Goal: Check status

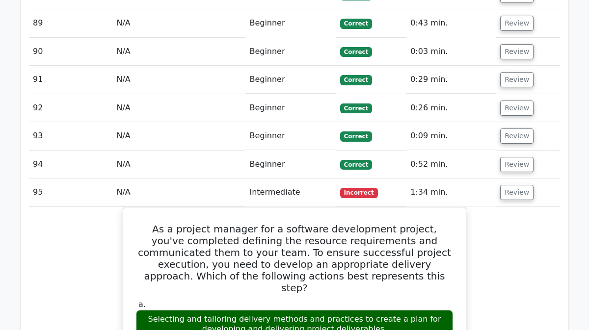
scroll to position [6424, 0]
